Goal: Communication & Community: Answer question/provide support

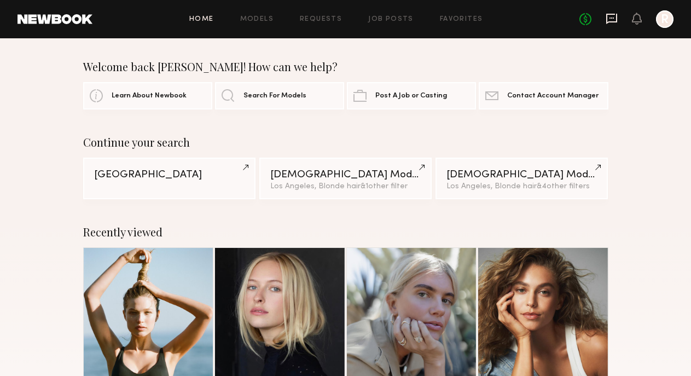
click at [610, 18] on icon at bounding box center [612, 18] width 4 height 1
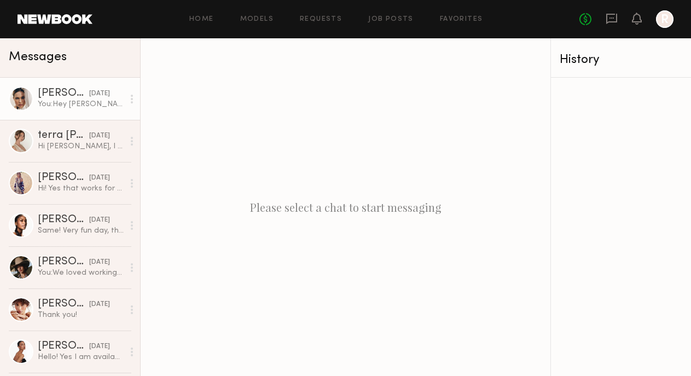
click at [81, 113] on link "Ali C. yesterday You: Hey Ali - I wanted to confirm the rate we have for this. …" at bounding box center [70, 99] width 140 height 42
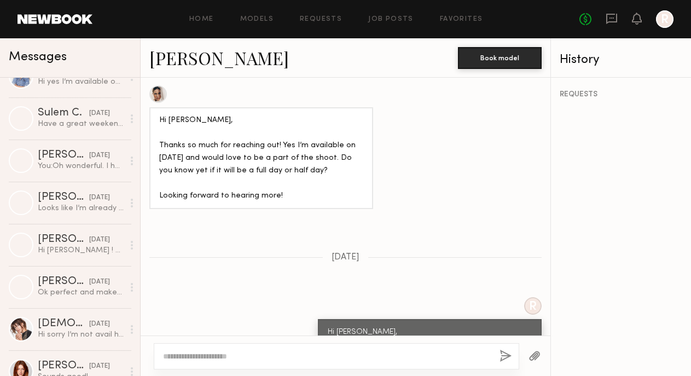
scroll to position [610, 0]
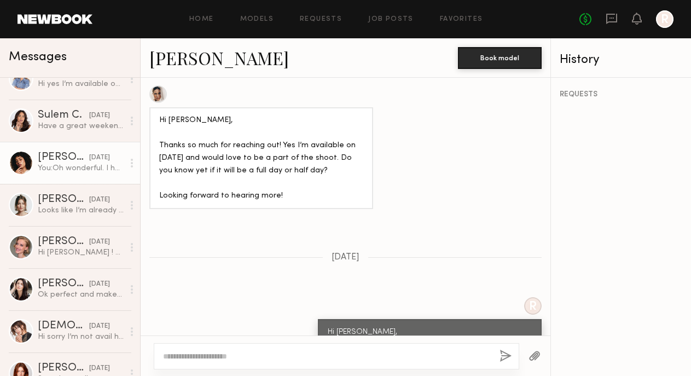
click at [50, 159] on div "Shelby D." at bounding box center [63, 157] width 51 height 11
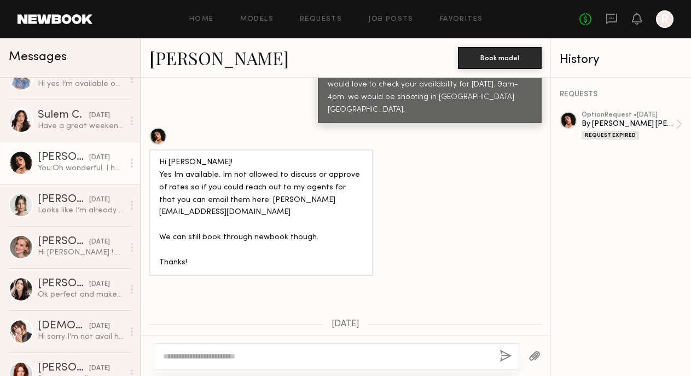
scroll to position [615, 0]
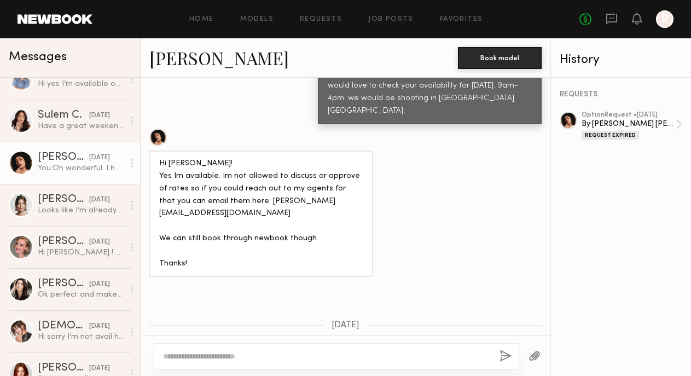
click at [161, 129] on div at bounding box center [158, 138] width 18 height 18
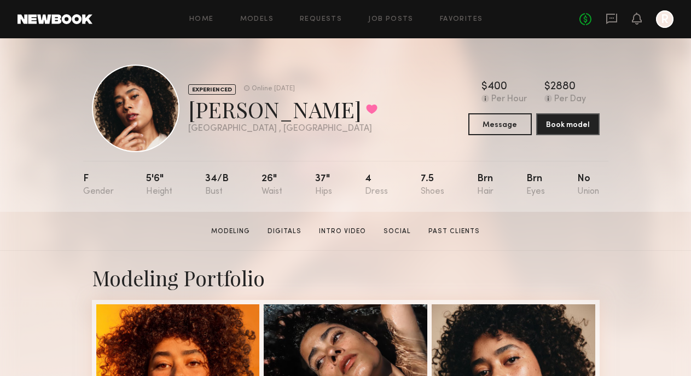
click at [37, 18] on link at bounding box center [55, 19] width 75 height 10
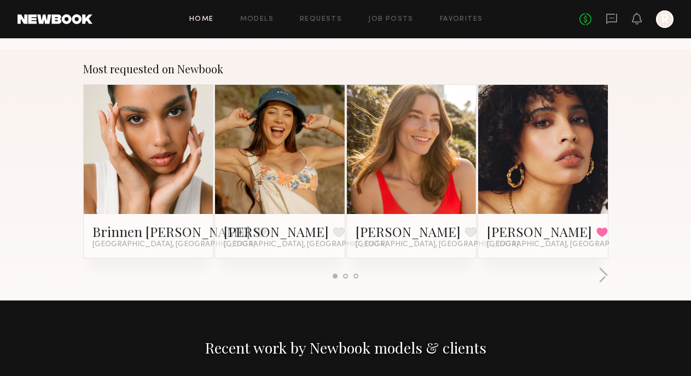
scroll to position [917, 0]
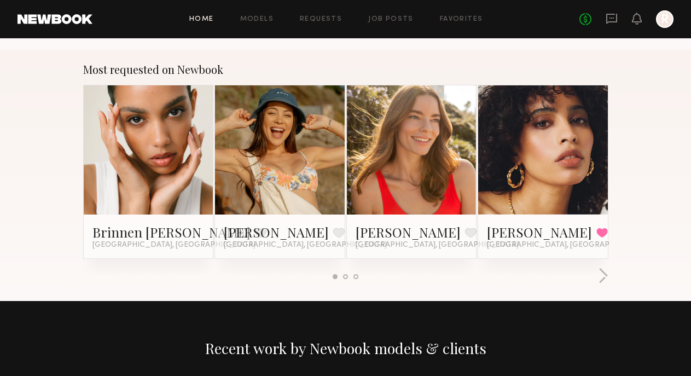
click at [161, 146] on link at bounding box center [149, 150] width 60 height 130
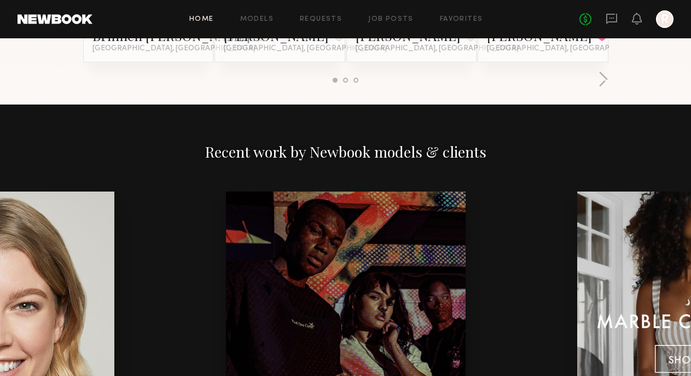
scroll to position [897, 0]
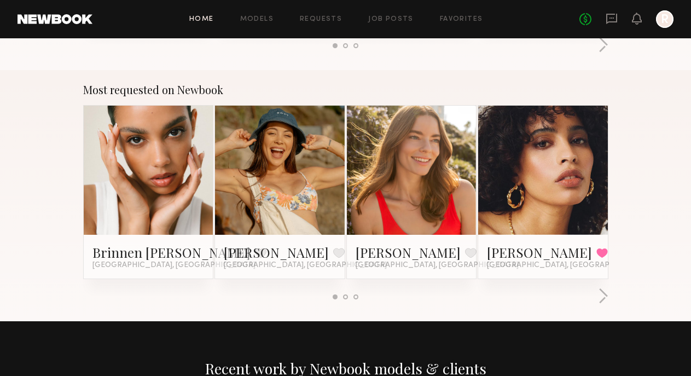
click at [535, 189] on link at bounding box center [543, 171] width 60 height 130
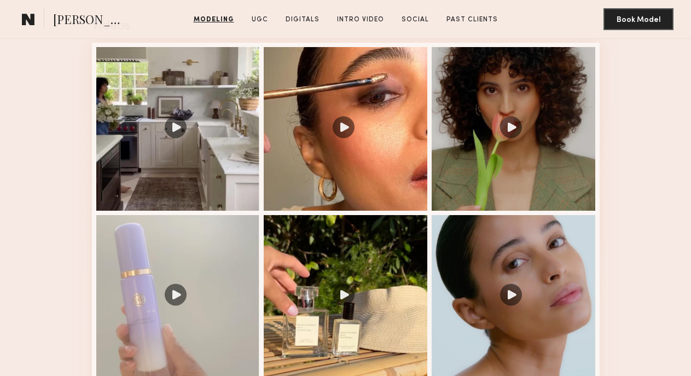
scroll to position [1208, 0]
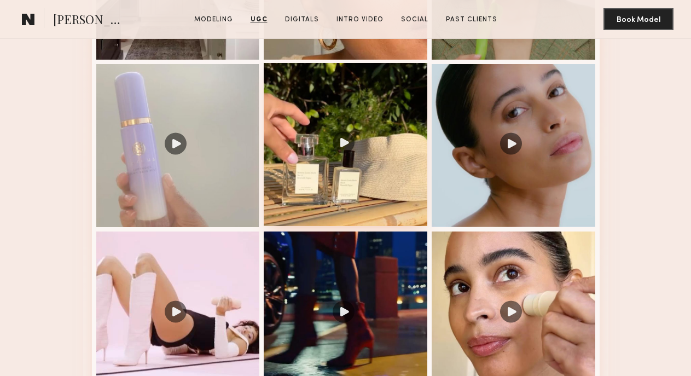
click at [381, 187] on div at bounding box center [346, 145] width 164 height 164
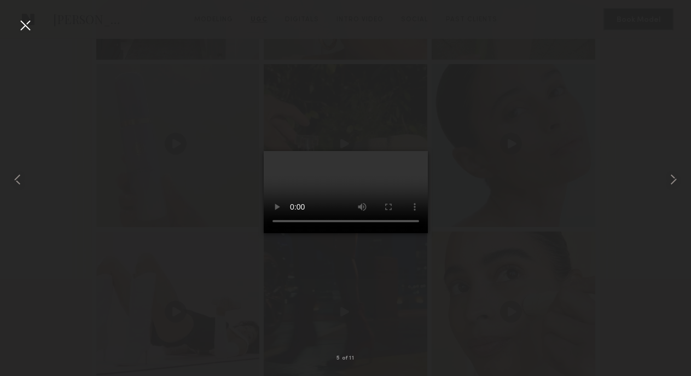
click at [28, 29] on div at bounding box center [25, 25] width 18 height 18
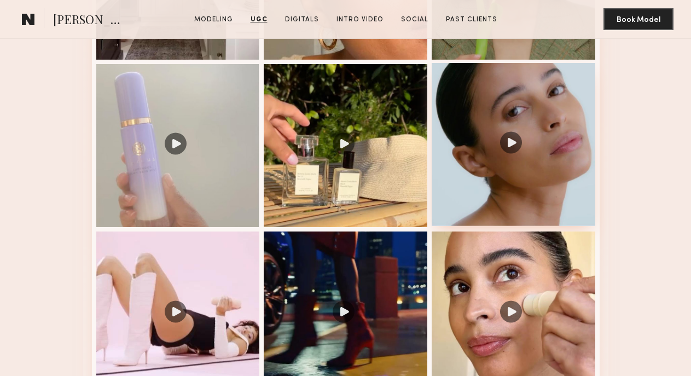
click at [518, 170] on div at bounding box center [514, 145] width 164 height 164
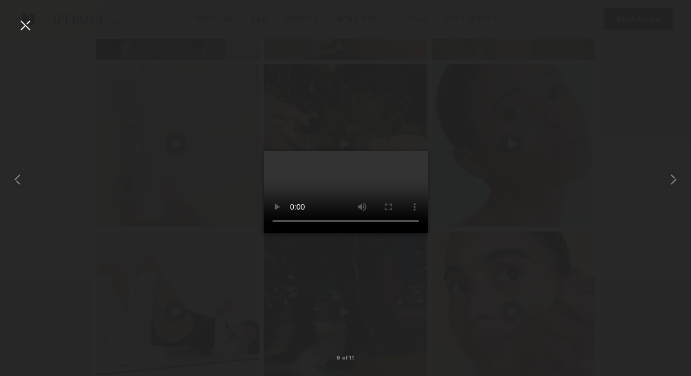
click at [26, 22] on div at bounding box center [25, 25] width 18 height 18
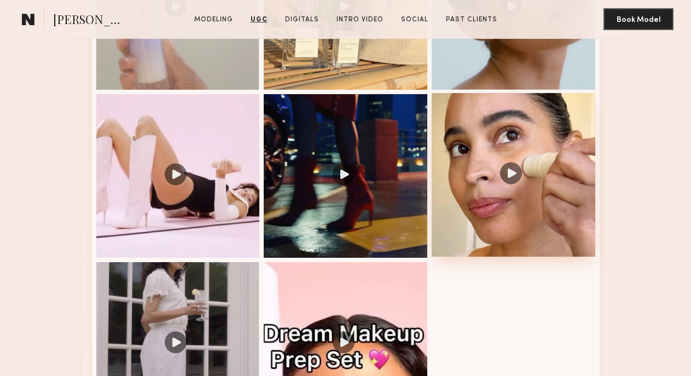
scroll to position [1329, 0]
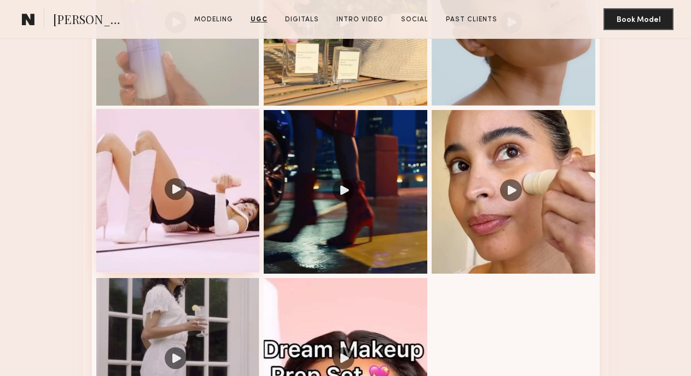
click at [208, 208] on div at bounding box center [178, 191] width 164 height 164
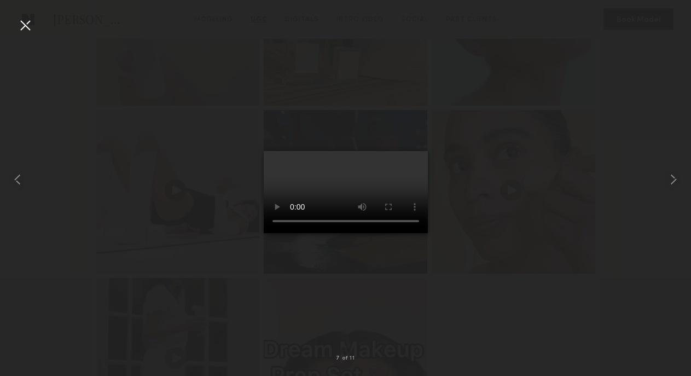
click at [28, 25] on div at bounding box center [25, 25] width 18 height 18
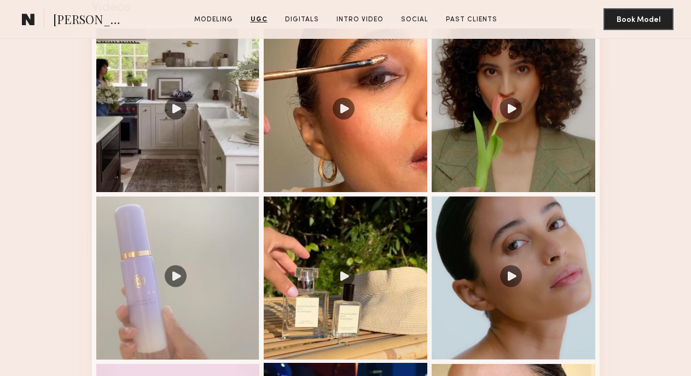
scroll to position [977, 0]
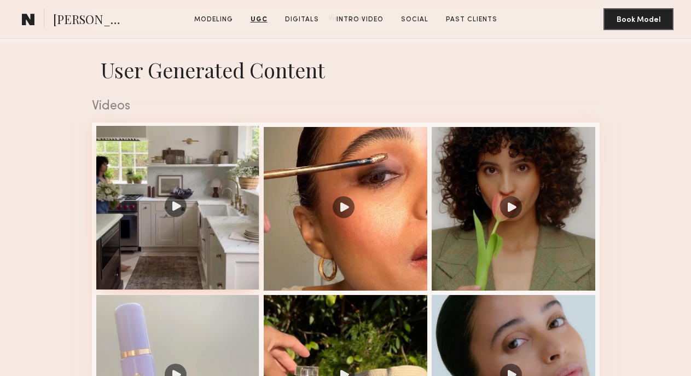
click at [169, 229] on div at bounding box center [178, 208] width 164 height 164
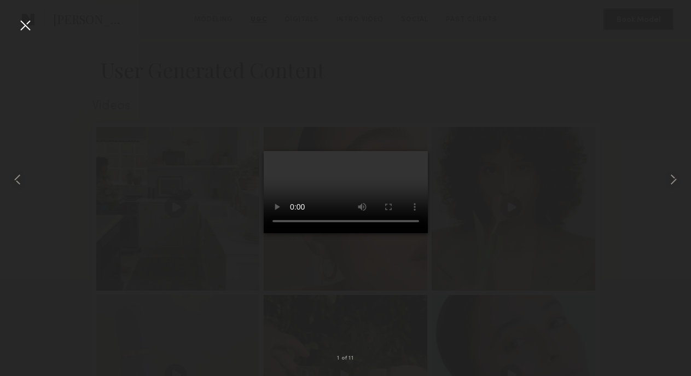
click at [25, 26] on div at bounding box center [25, 25] width 18 height 18
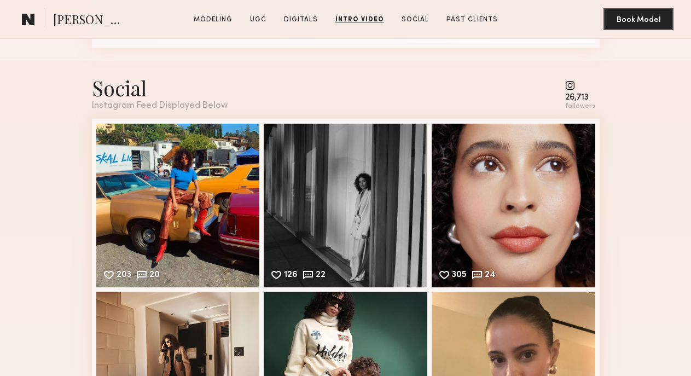
scroll to position [2705, 0]
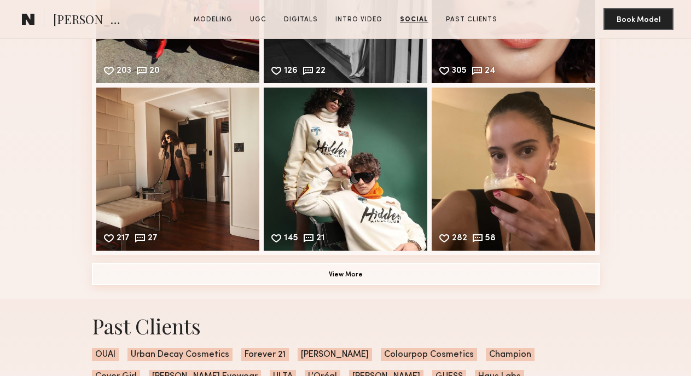
click at [339, 275] on button "View More" at bounding box center [346, 274] width 508 height 22
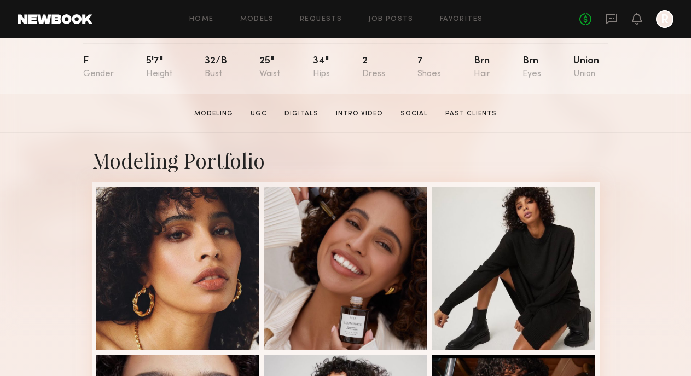
scroll to position [116, 0]
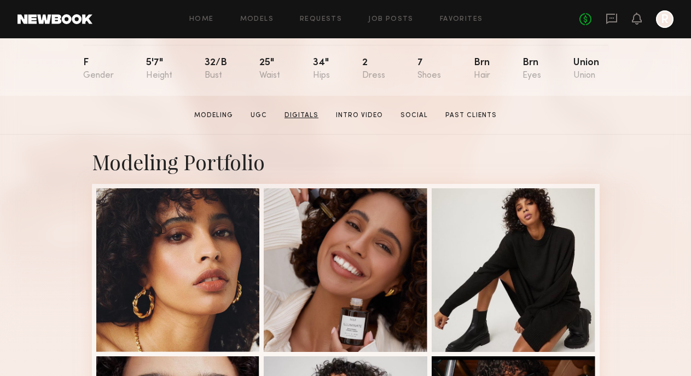
click at [305, 115] on link "Digitals" at bounding box center [301, 116] width 43 height 10
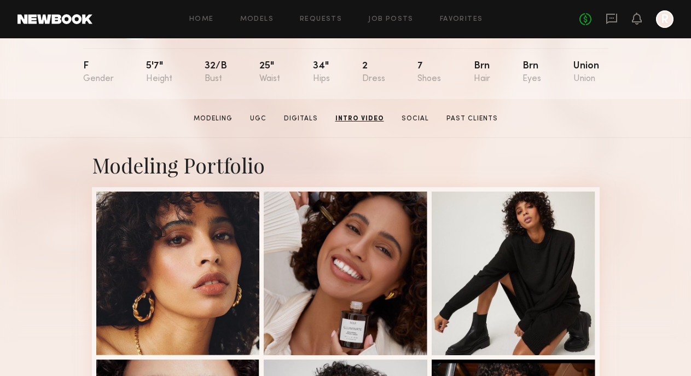
scroll to position [0, 0]
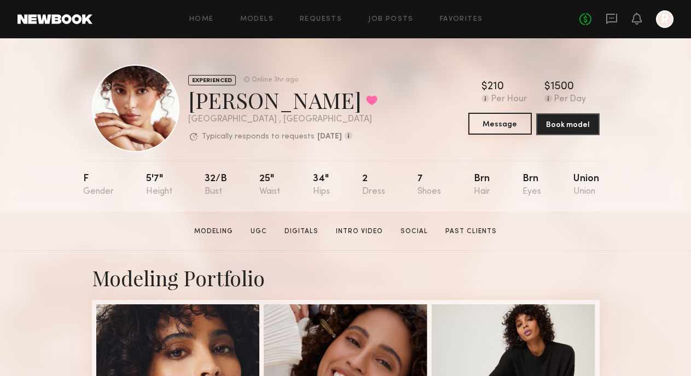
click at [500, 124] on button "Message" at bounding box center [499, 124] width 63 height 22
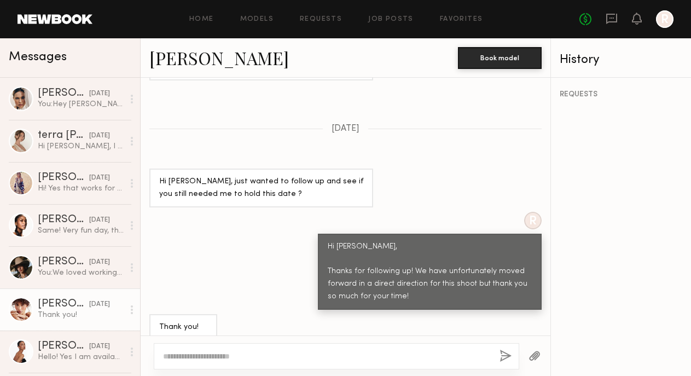
scroll to position [791, 0]
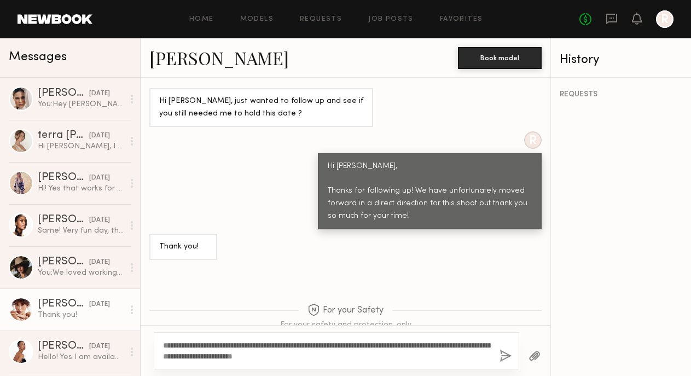
click at [190, 345] on textarea "**********" at bounding box center [327, 351] width 328 height 22
click at [370, 354] on textarea "**********" at bounding box center [327, 351] width 328 height 22
click at [362, 344] on textarea "**********" at bounding box center [327, 351] width 328 height 22
type textarea "**********"
click at [502, 354] on button "button" at bounding box center [506, 357] width 12 height 14
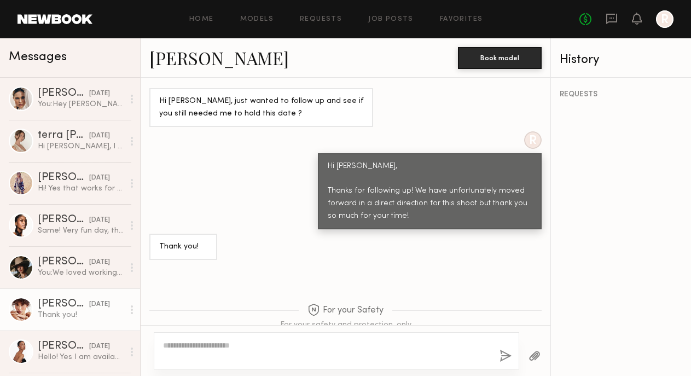
scroll to position [1035, 0]
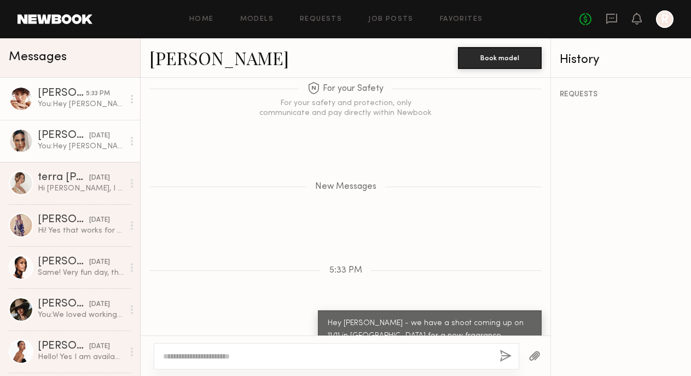
click at [57, 147] on div "You: Hey Ali - I wanted to confirm the rate we have for this. its looking like …" at bounding box center [81, 146] width 86 height 10
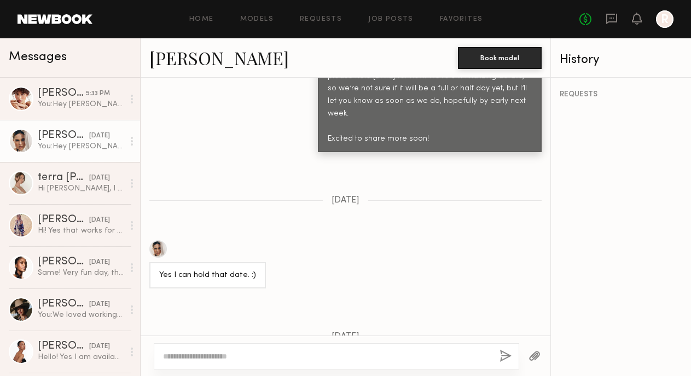
scroll to position [1080, 0]
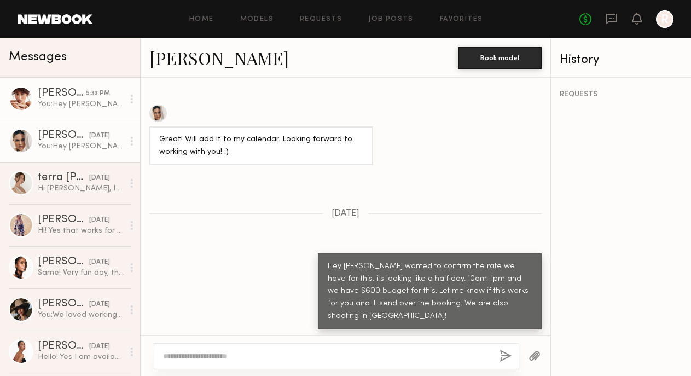
click at [56, 104] on div "You: Hey Jesi - we have a shoot coming up on 11/11 in Topanga Canyon for a new …" at bounding box center [81, 104] width 86 height 10
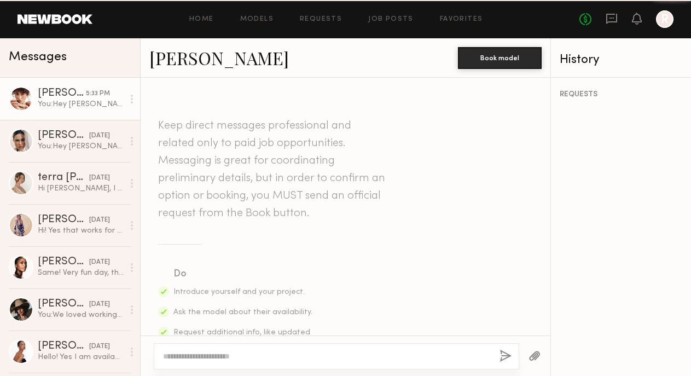
scroll to position [952, 0]
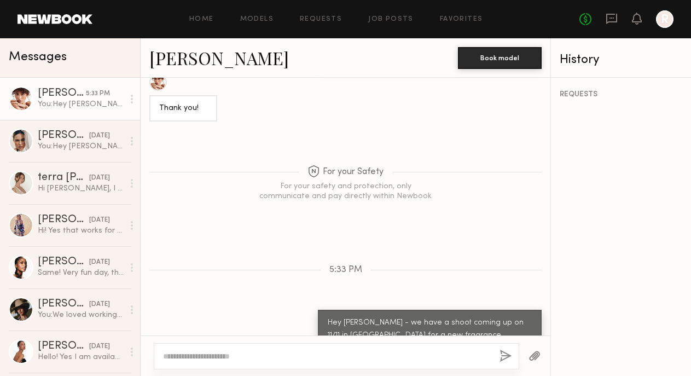
click at [19, 99] on div at bounding box center [21, 98] width 25 height 25
click at [172, 64] on link "Jesi L." at bounding box center [219, 58] width 140 height 24
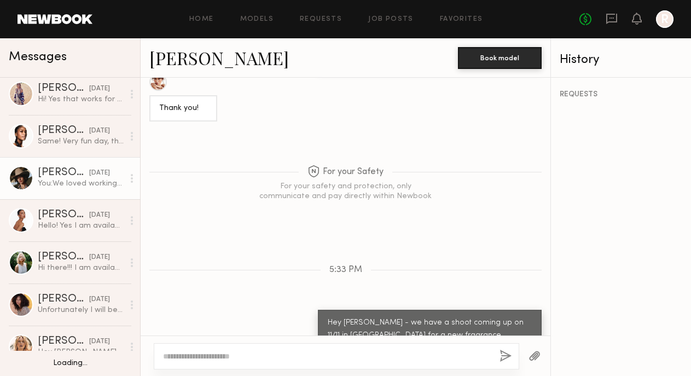
scroll to position [132, 0]
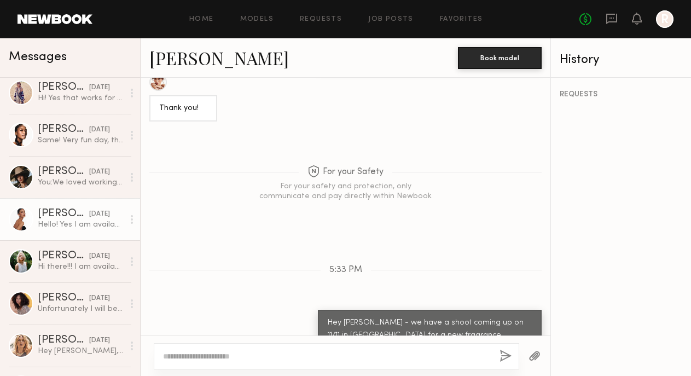
click at [52, 221] on div "Hello! Yes I am available:) what is the rate ?" at bounding box center [81, 224] width 86 height 10
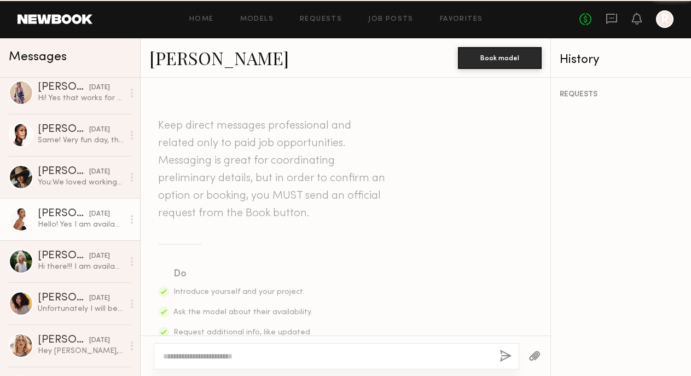
scroll to position [580, 0]
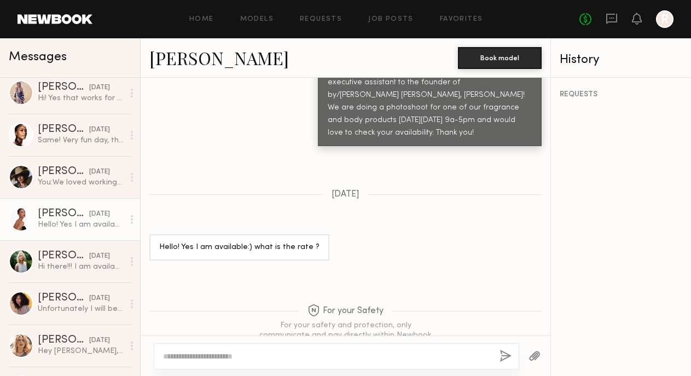
click at [165, 60] on link "Kyrah V." at bounding box center [219, 58] width 140 height 24
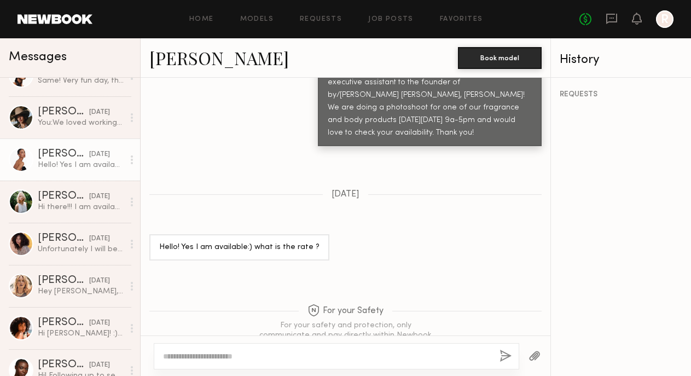
scroll to position [208, 0]
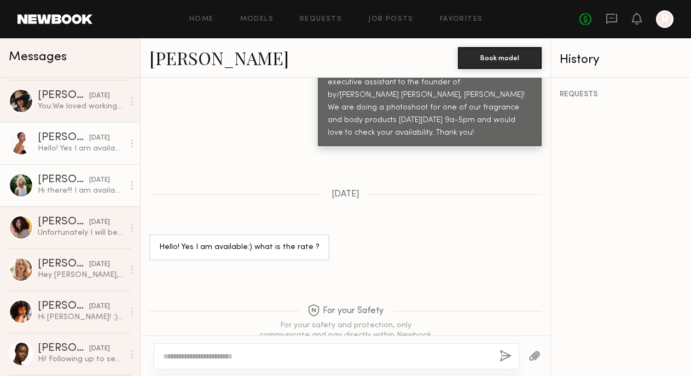
click at [56, 196] on link "Foster M. 04/22/2025 Hi there!!! I am available on the 5th of may to shoot. :)" at bounding box center [70, 185] width 140 height 42
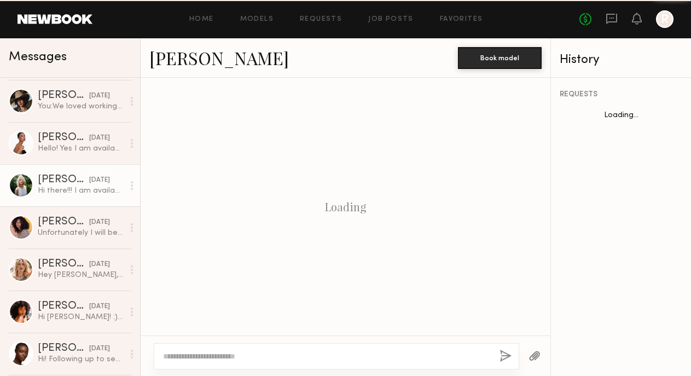
scroll to position [497, 0]
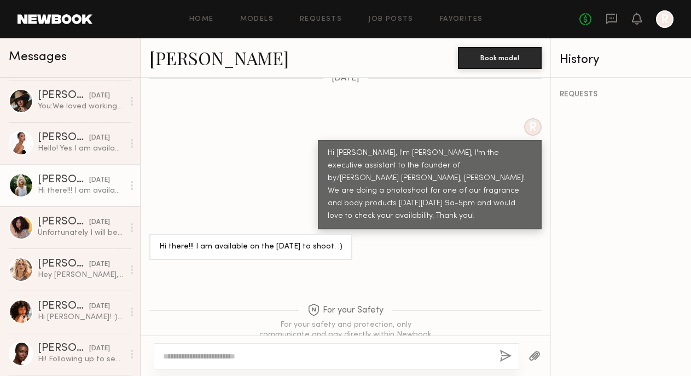
click at [179, 60] on link "Foster M." at bounding box center [219, 58] width 140 height 24
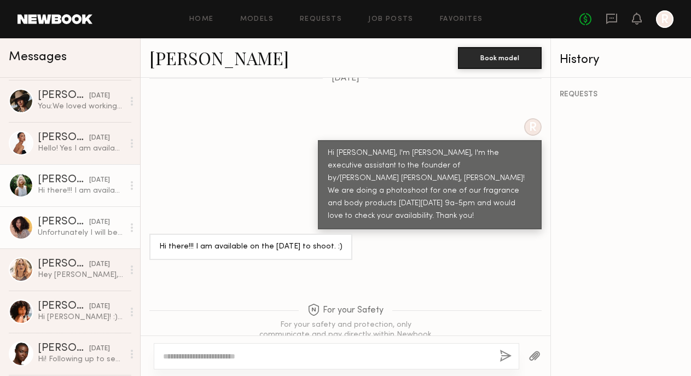
click at [56, 235] on div "Unfortunately I will be out of town i’m going on a family trip to Portugal then…" at bounding box center [81, 233] width 86 height 10
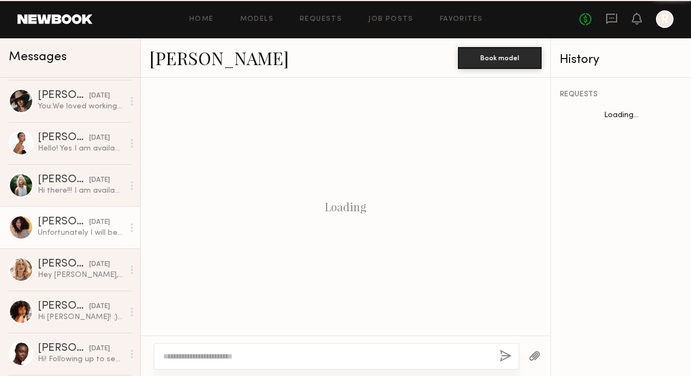
scroll to position [605, 0]
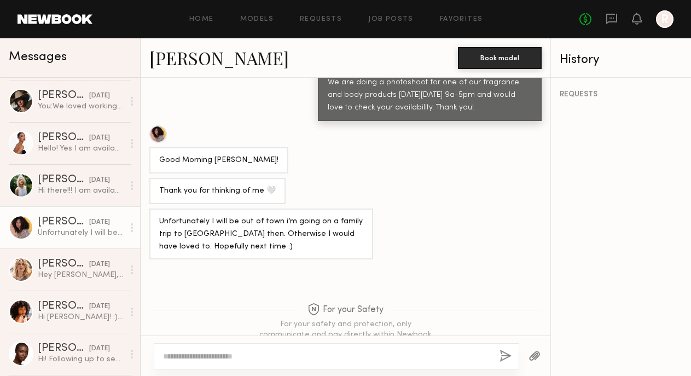
click at [185, 62] on link "Audre M." at bounding box center [219, 58] width 140 height 24
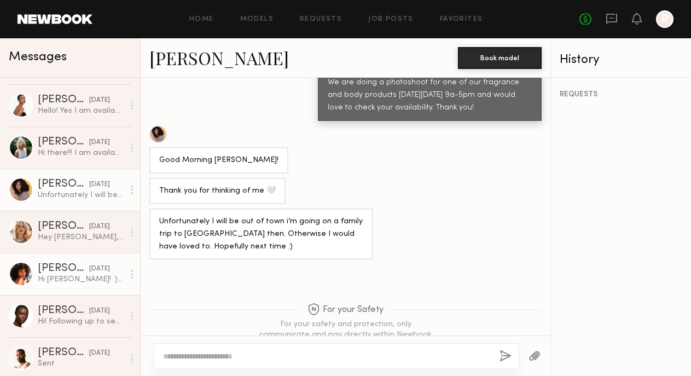
scroll to position [261, 0]
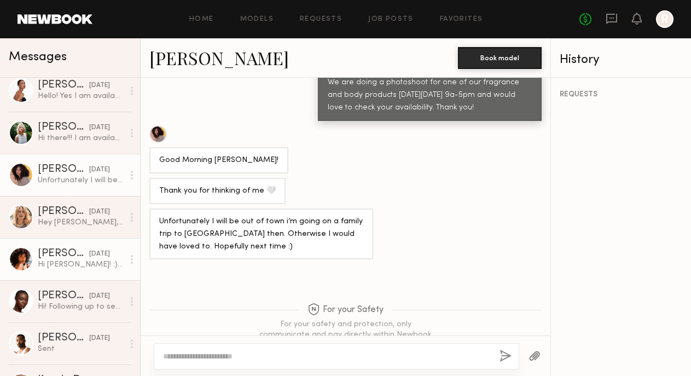
click at [54, 253] on div "Emely M." at bounding box center [63, 253] width 51 height 11
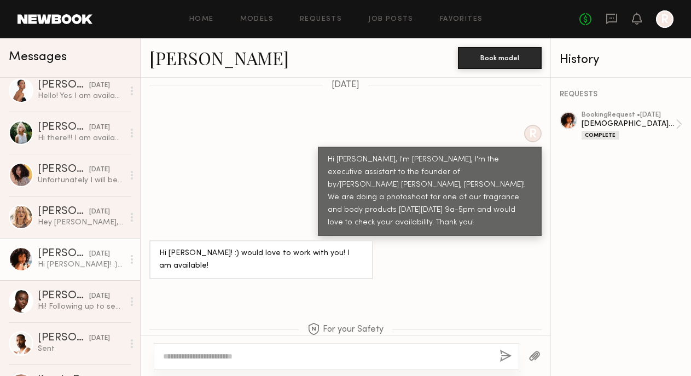
scroll to position [1015, 0]
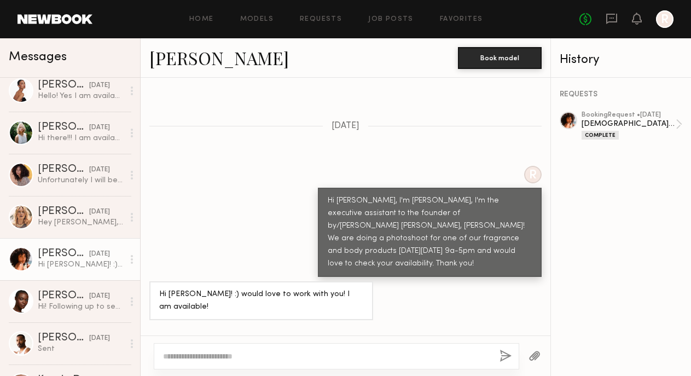
click at [178, 61] on link "Emely M." at bounding box center [219, 58] width 140 height 24
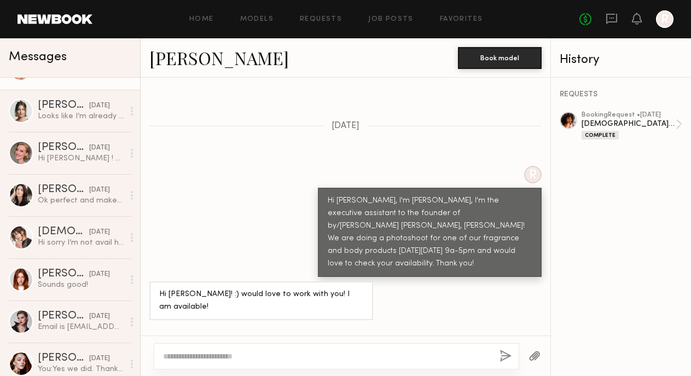
scroll to position [709, 0]
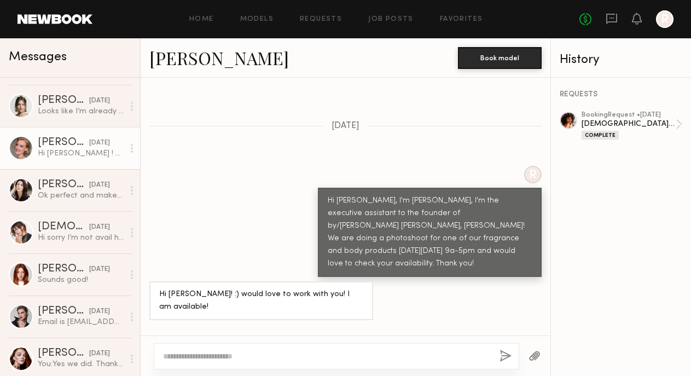
click at [57, 143] on div "Olesya R." at bounding box center [63, 142] width 51 height 11
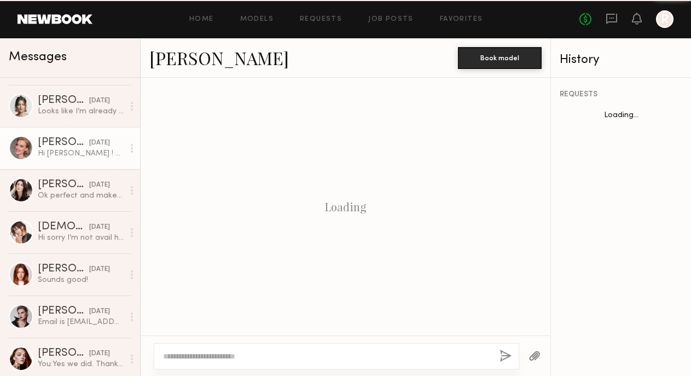
scroll to position [509, 0]
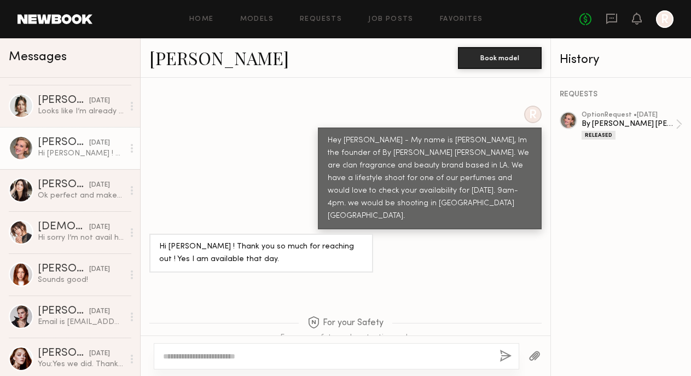
click at [178, 56] on link "Olesya R." at bounding box center [219, 58] width 140 height 24
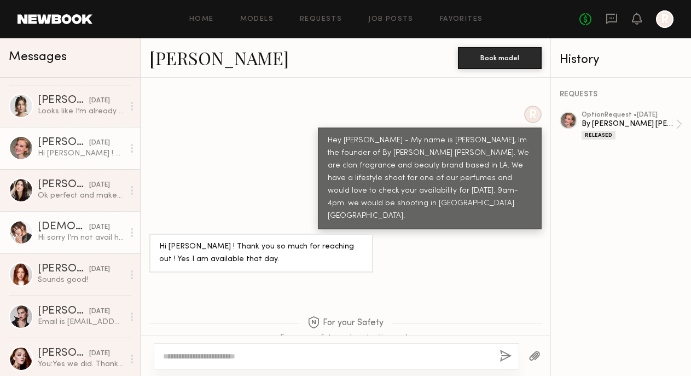
scroll to position [801, 0]
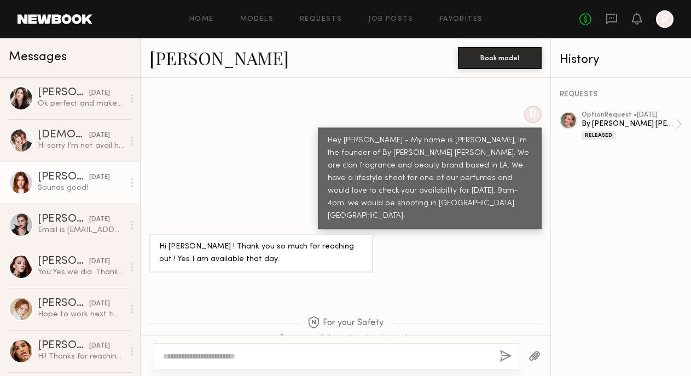
click at [50, 179] on div "Annika R." at bounding box center [63, 177] width 51 height 11
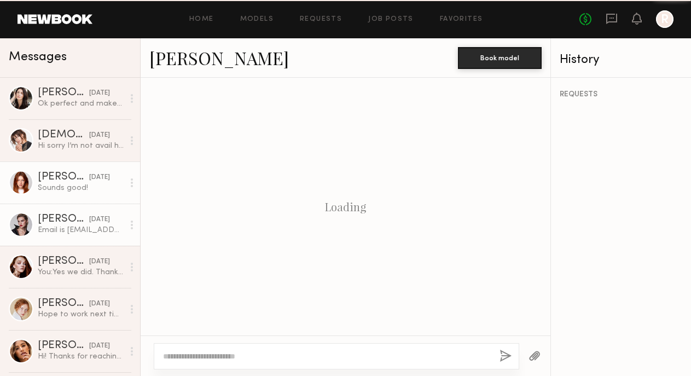
scroll to position [1482, 0]
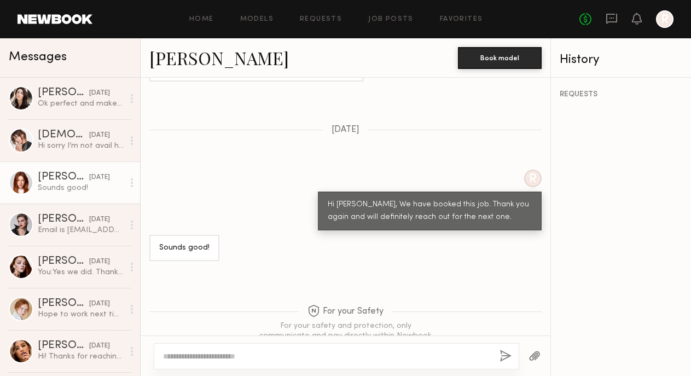
click at [184, 56] on link "Annika R." at bounding box center [219, 58] width 140 height 24
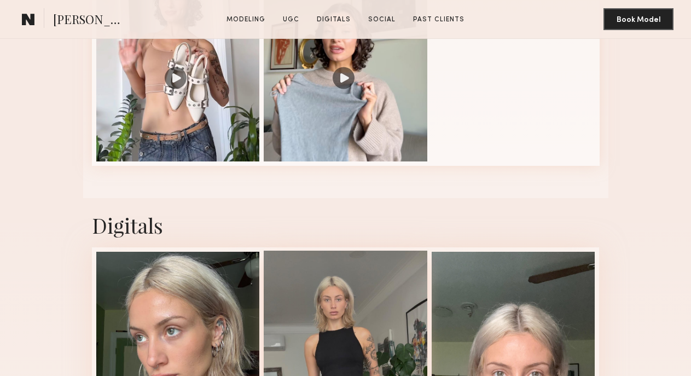
scroll to position [525, 0]
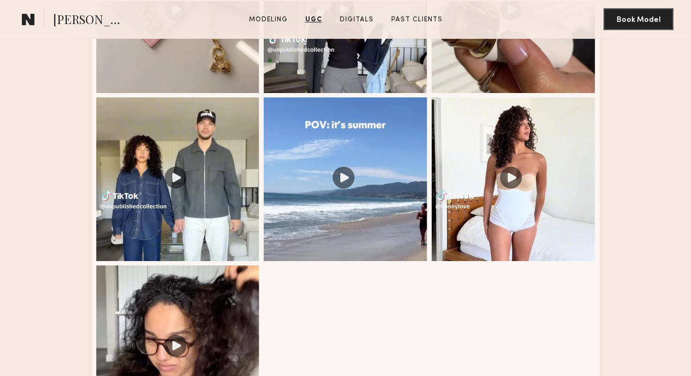
scroll to position [1361, 0]
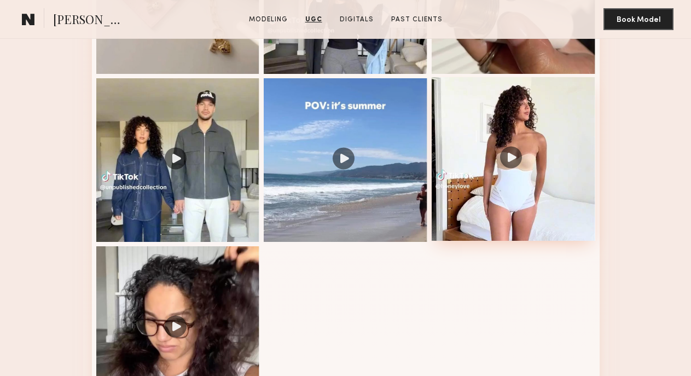
click at [507, 160] on div at bounding box center [514, 159] width 164 height 164
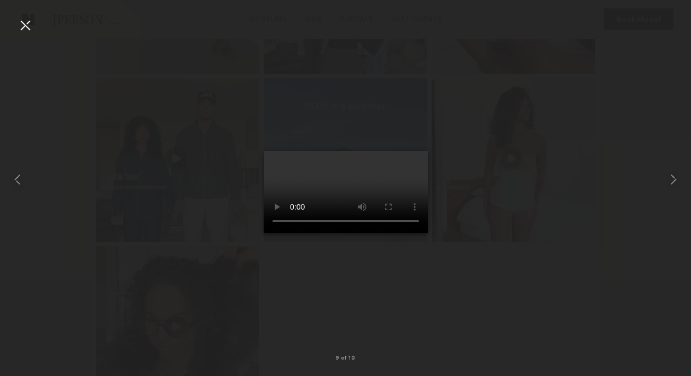
click at [26, 28] on div at bounding box center [25, 25] width 18 height 18
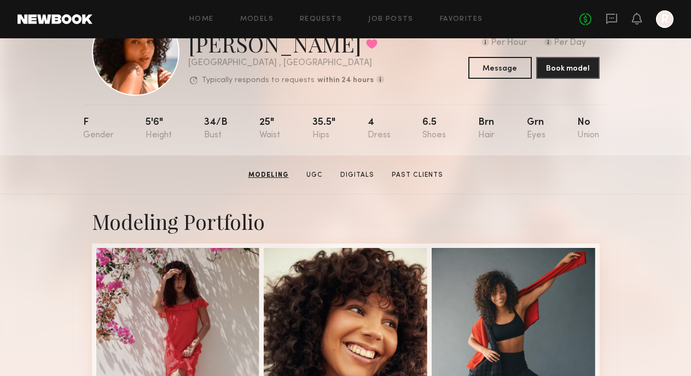
scroll to position [0, 0]
